Goal: Task Accomplishment & Management: Manage account settings

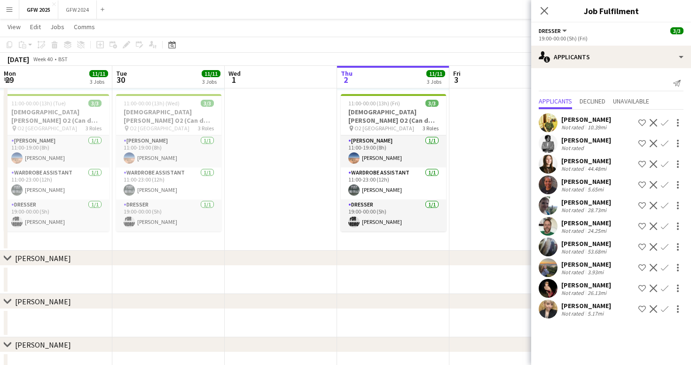
scroll to position [0, 225]
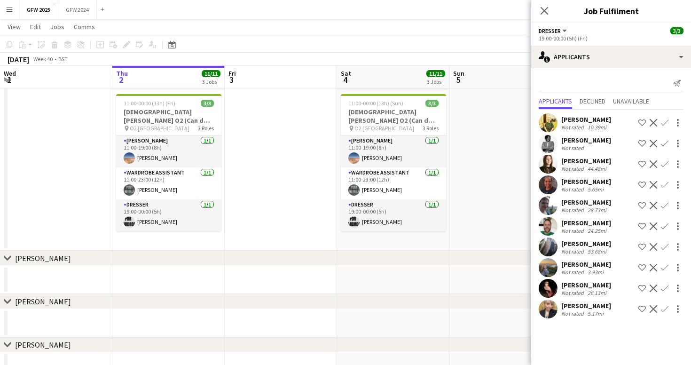
click at [285, 153] on app-date-cell at bounding box center [281, 0] width 112 height 501
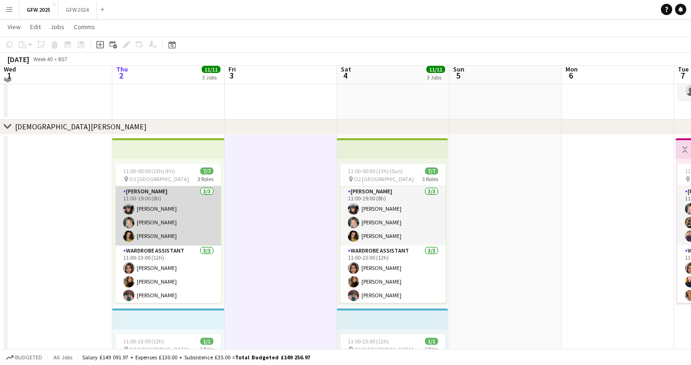
scroll to position [126, 0]
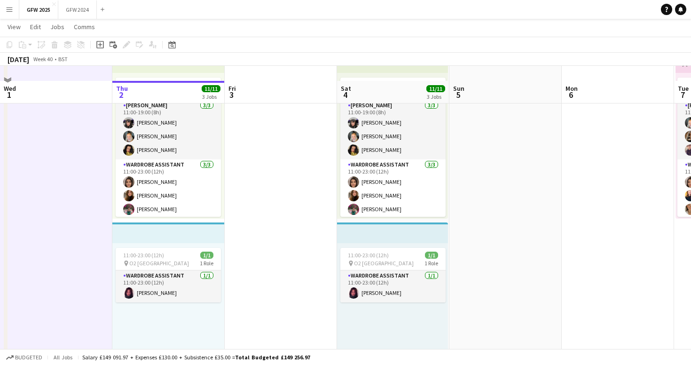
scroll to position [238, 0]
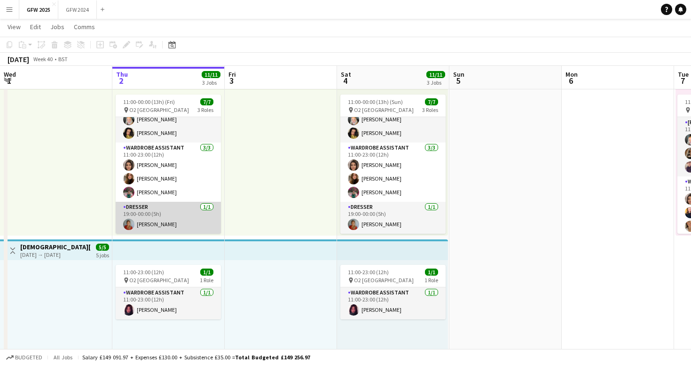
scroll to position [197, 0]
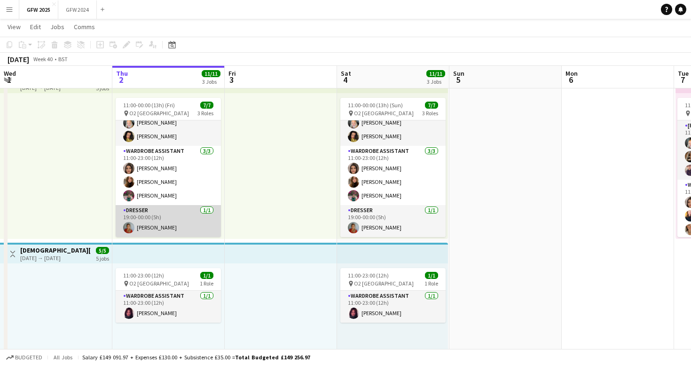
click at [170, 220] on app-card-role "Dresser [DATE] 19:00-00:00 (5h) [PERSON_NAME]" at bounding box center [168, 221] width 105 height 32
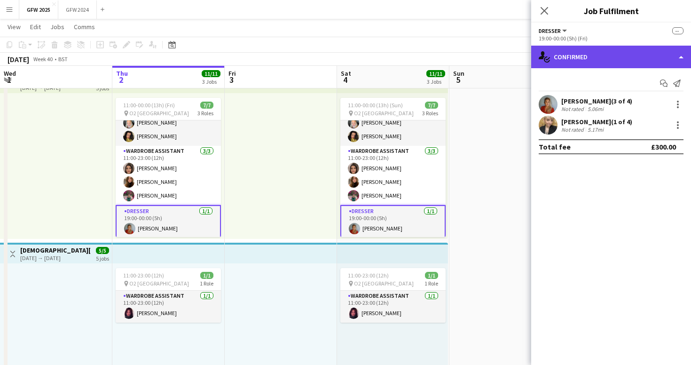
click at [595, 59] on div "single-neutral-actions-check-2 Confirmed" at bounding box center [611, 57] width 160 height 23
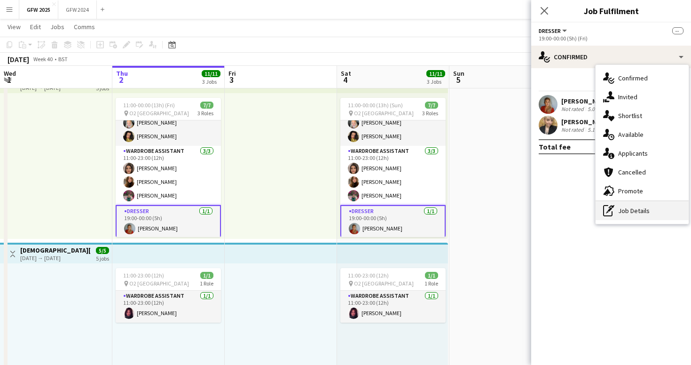
click at [623, 212] on div "pen-write Job Details" at bounding box center [642, 210] width 93 height 19
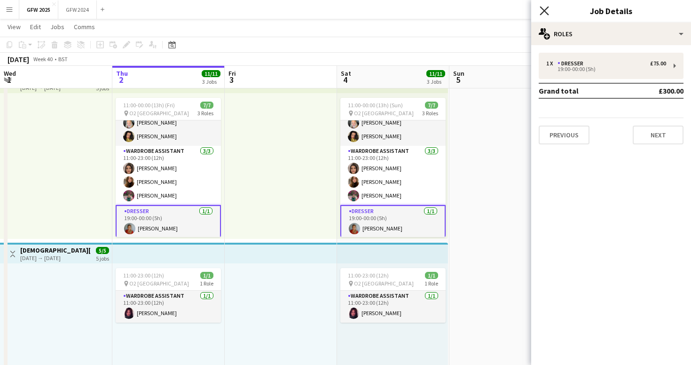
click at [543, 12] on icon "Close pop-in" at bounding box center [544, 10] width 9 height 9
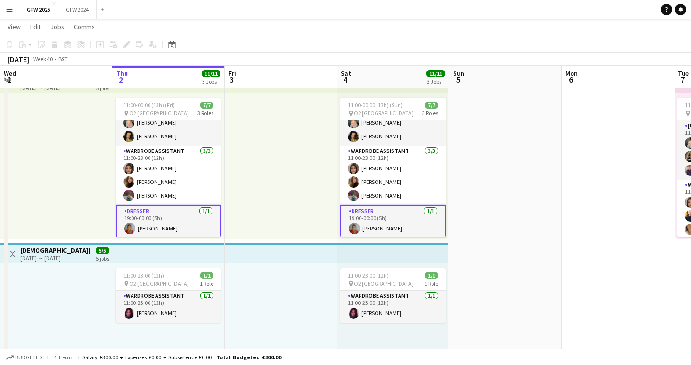
click at [166, 220] on app-card-role "Dresser [DATE] 19:00-00:00 (5h) [PERSON_NAME]" at bounding box center [168, 222] width 105 height 34
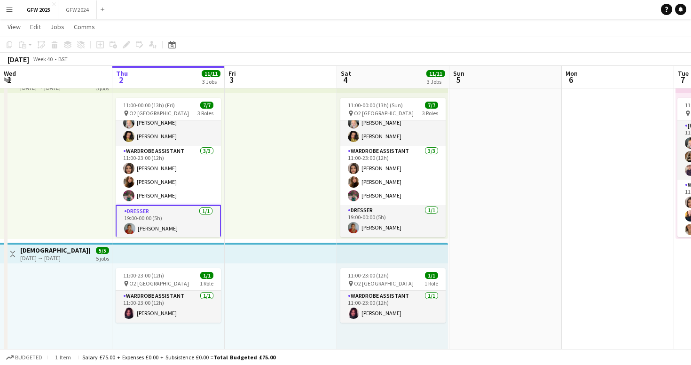
click at [166, 220] on app-card-role "Dresser [DATE] 19:00-00:00 (5h) [PERSON_NAME]" at bounding box center [168, 222] width 105 height 34
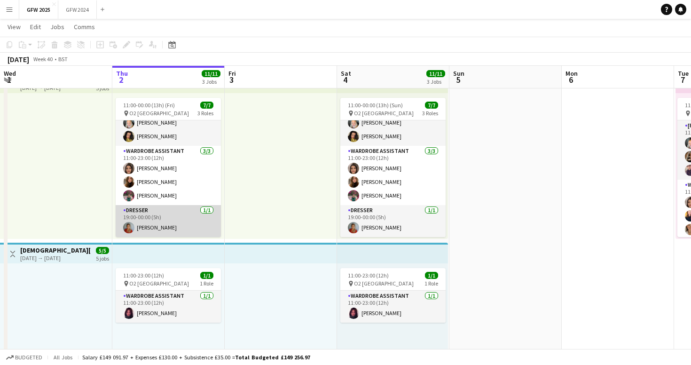
click at [166, 220] on app-card-role "Dresser [DATE] 19:00-00:00 (5h) [PERSON_NAME]" at bounding box center [168, 221] width 105 height 32
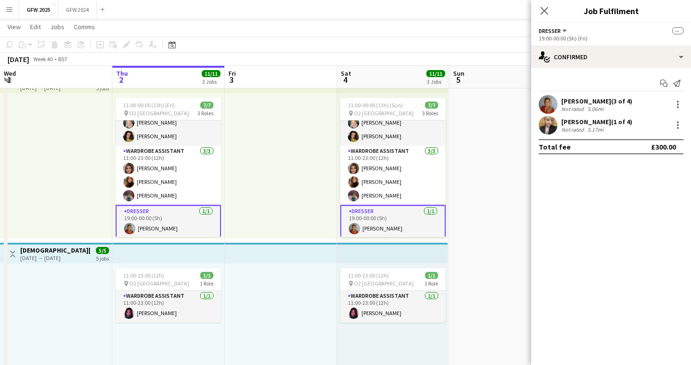
click at [166, 220] on app-card-role "Dresser [DATE] 19:00-00:00 (5h) [PERSON_NAME]" at bounding box center [168, 222] width 105 height 34
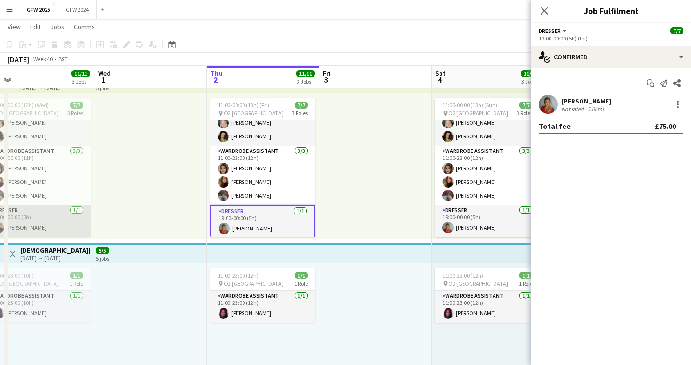
scroll to position [0, 469]
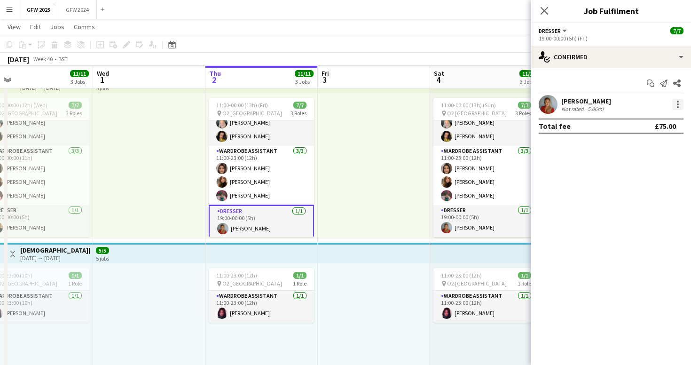
click at [678, 103] on div at bounding box center [678, 104] width 2 height 2
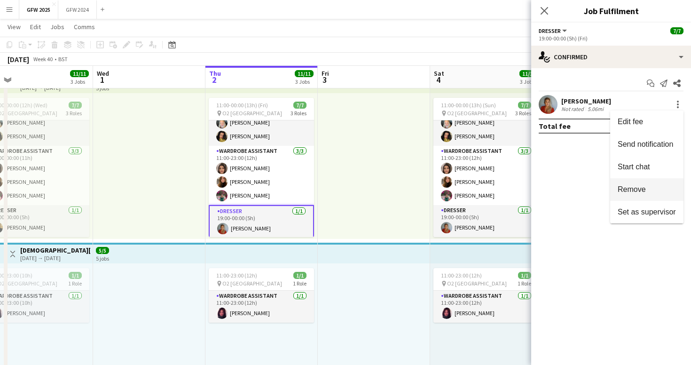
click at [645, 188] on span "Remove" at bounding box center [632, 189] width 28 height 8
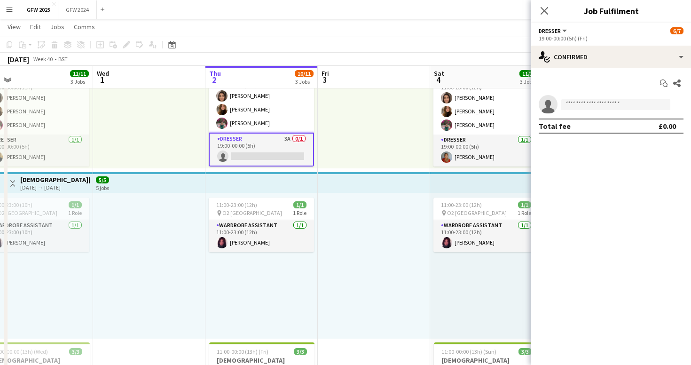
scroll to position [43, 0]
click at [578, 105] on input at bounding box center [615, 104] width 109 height 11
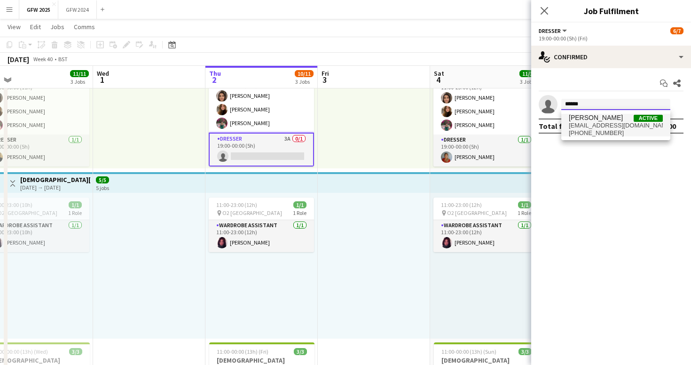
type input "******"
click at [586, 122] on span "[EMAIL_ADDRESS][DOMAIN_NAME]" at bounding box center [616, 126] width 94 height 8
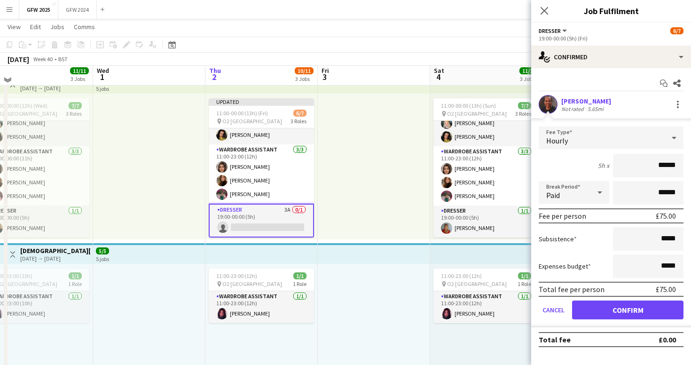
scroll to position [202, 0]
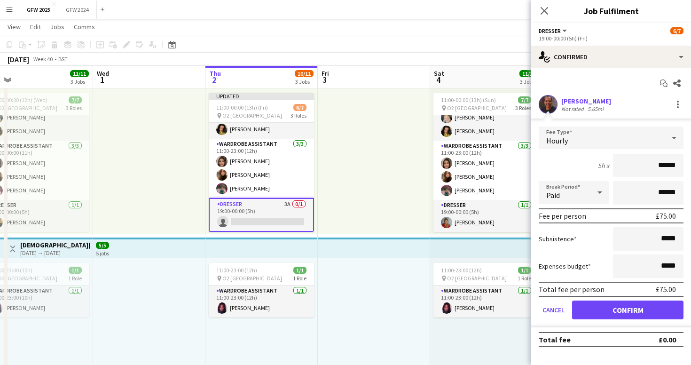
click at [630, 309] on button "Confirm" at bounding box center [627, 309] width 111 height 19
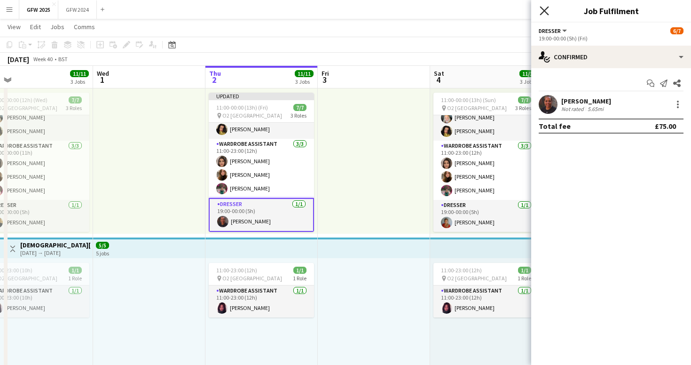
click at [545, 7] on icon "Close pop-in" at bounding box center [544, 10] width 9 height 9
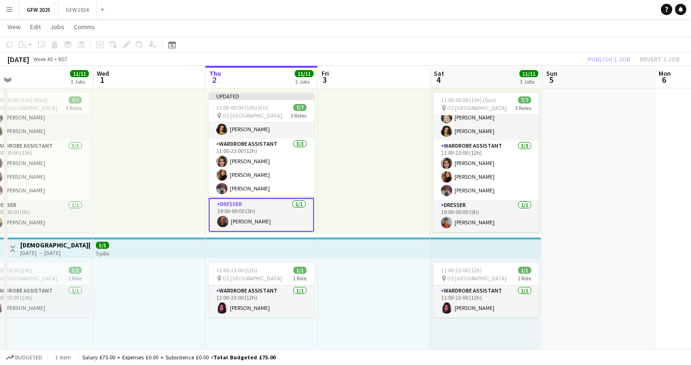
click at [370, 163] on div at bounding box center [374, 161] width 112 height 146
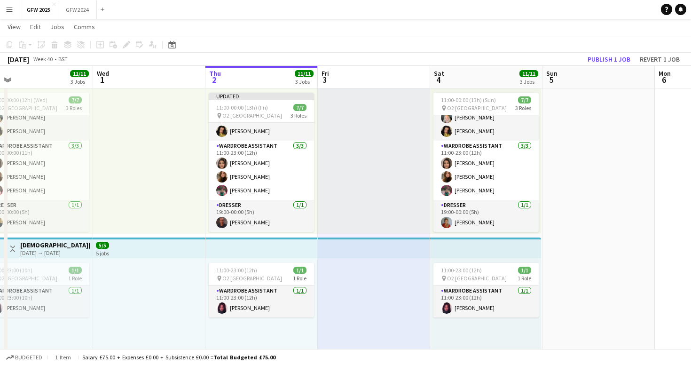
scroll to position [41, 0]
click at [603, 56] on button "Publish 1 job" at bounding box center [609, 59] width 50 height 12
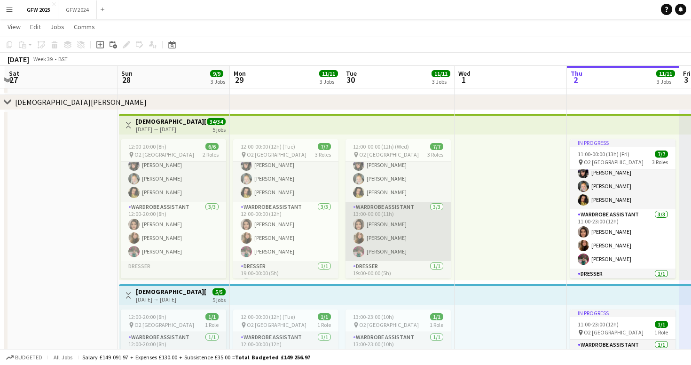
scroll to position [25, 0]
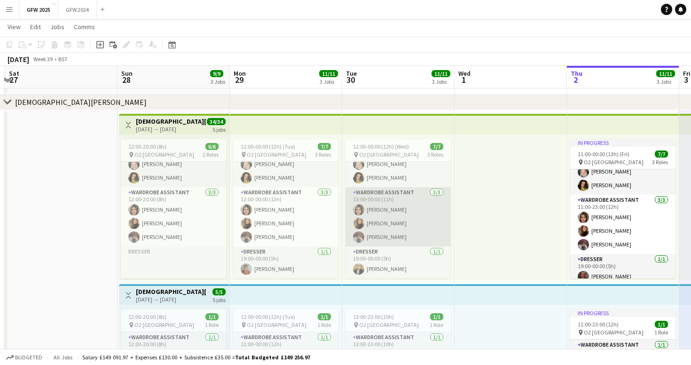
click at [411, 209] on app-card-role "Wardrobe Assistant [DATE] 13:00-00:00 (11h) [PERSON_NAME] [PERSON_NAME] [PERSON…" at bounding box center [398, 216] width 105 height 59
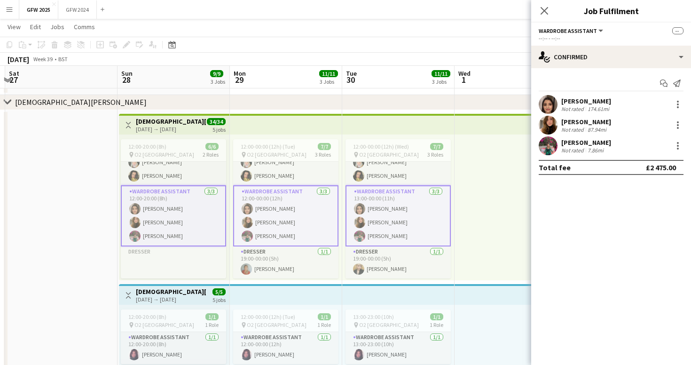
scroll to position [36, 0]
click at [426, 177] on app-card-role "[PERSON_NAME] [DATE] 12:00-19:15 (7h15m) [PERSON_NAME] [PERSON_NAME] [PERSON_NA…" at bounding box center [398, 155] width 105 height 59
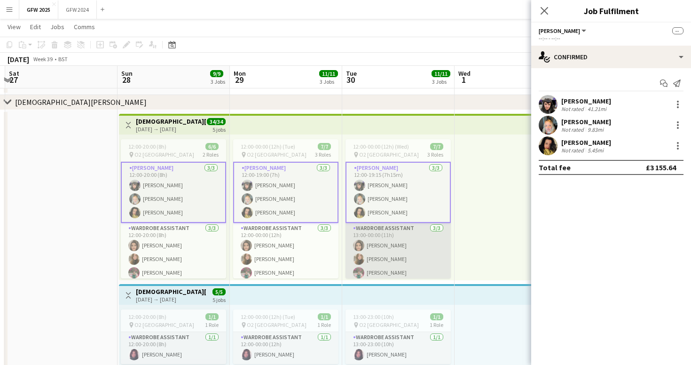
click at [403, 244] on app-card-role "Wardrobe Assistant [DATE] 13:00-00:00 (11h) [PERSON_NAME] [PERSON_NAME] [PERSON…" at bounding box center [398, 252] width 105 height 59
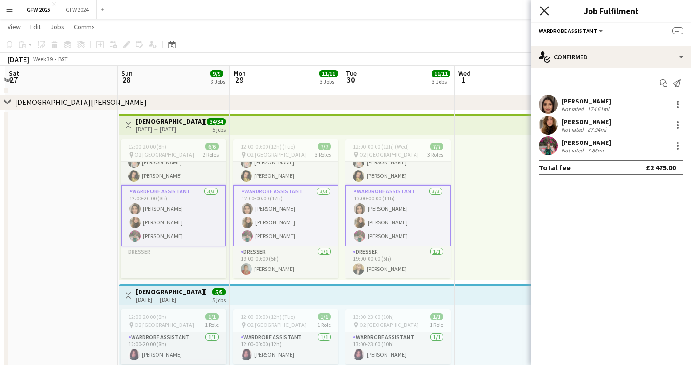
click at [543, 9] on icon at bounding box center [544, 10] width 9 height 9
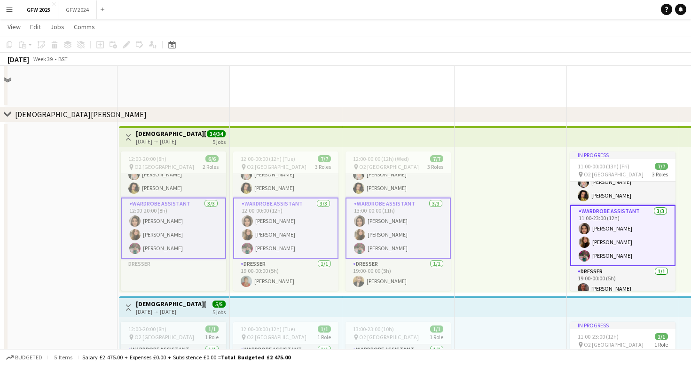
scroll to position [144, 0]
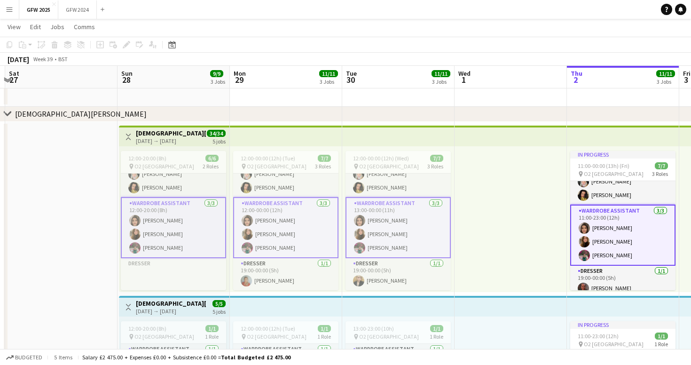
click at [515, 236] on div at bounding box center [511, 219] width 112 height 146
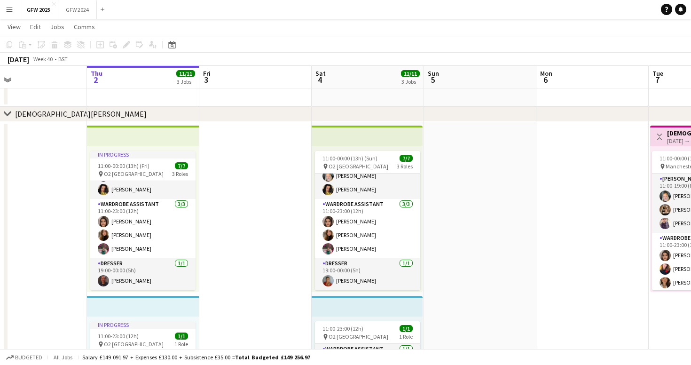
scroll to position [41, 0]
